Goal: Task Accomplishment & Management: Manage account settings

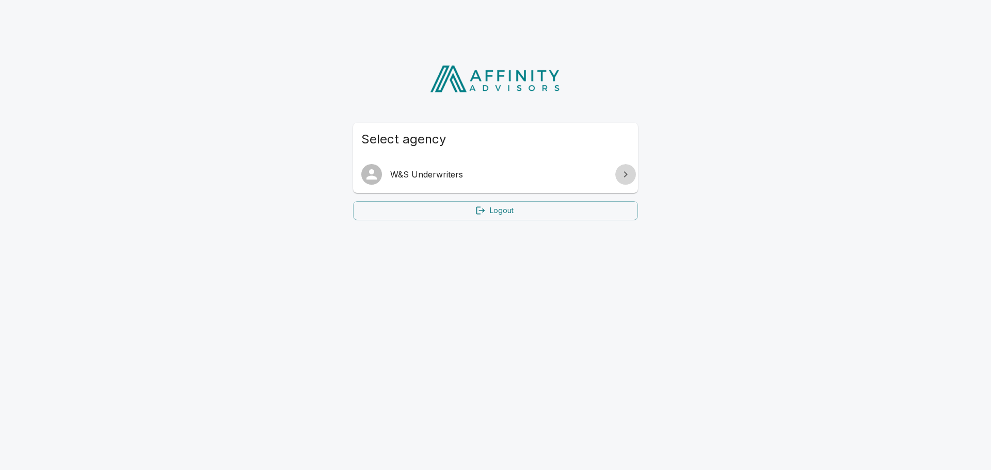
click at [624, 176] on icon at bounding box center [625, 174] width 12 height 12
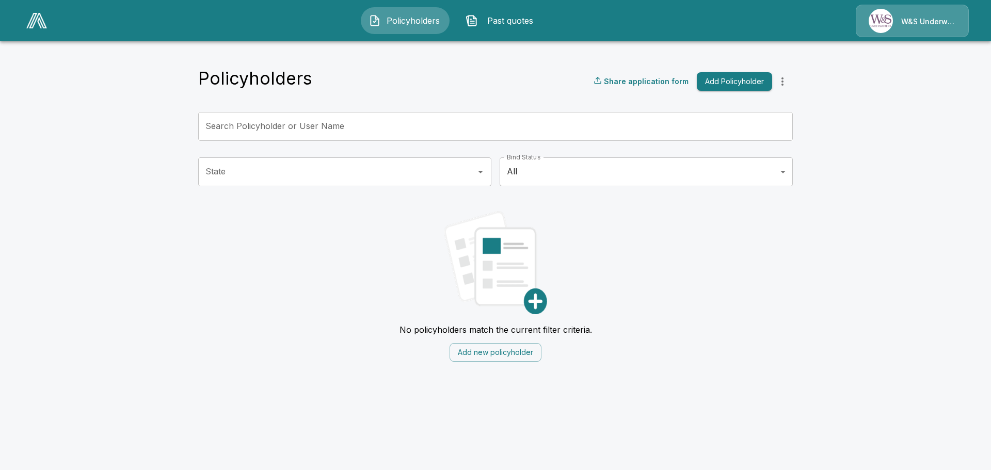
click at [924, 20] on div "W&S Underwriters" at bounding box center [912, 21] width 113 height 33
click at [784, 85] on icon "more" at bounding box center [782, 81] width 12 height 12
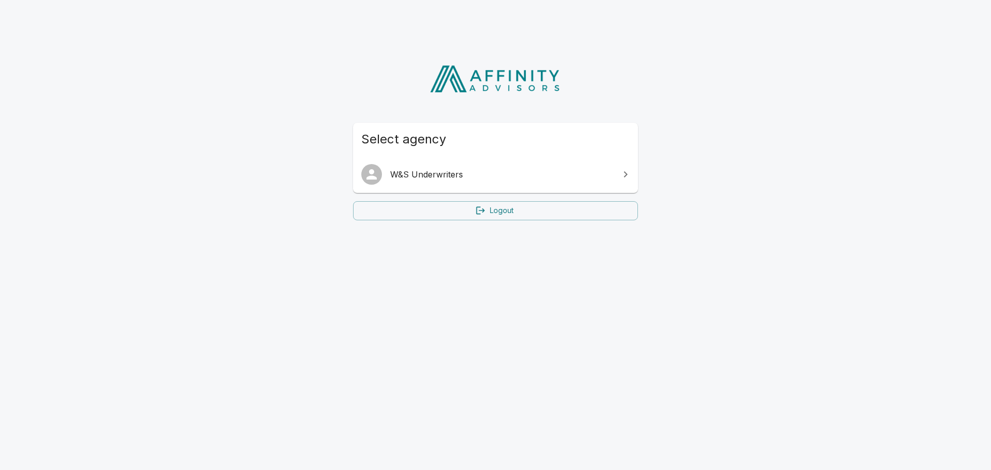
click at [494, 214] on link "Logout" at bounding box center [495, 210] width 285 height 19
click at [500, 210] on link "Logout" at bounding box center [495, 210] width 285 height 19
